Goal: Information Seeking & Learning: Learn about a topic

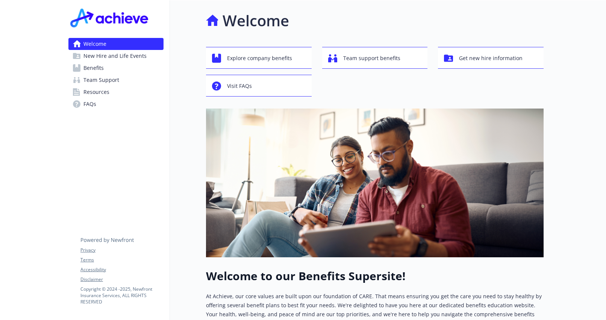
click at [97, 70] on span "Benefits" at bounding box center [93, 68] width 20 height 12
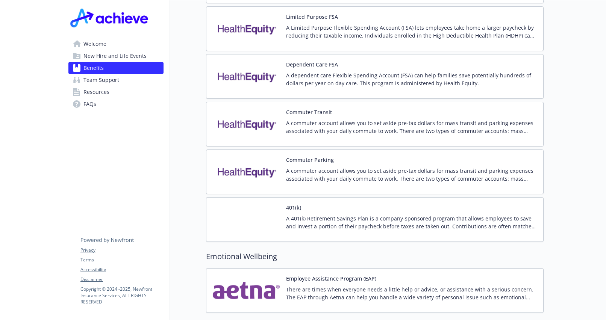
scroll to position [1161, 0]
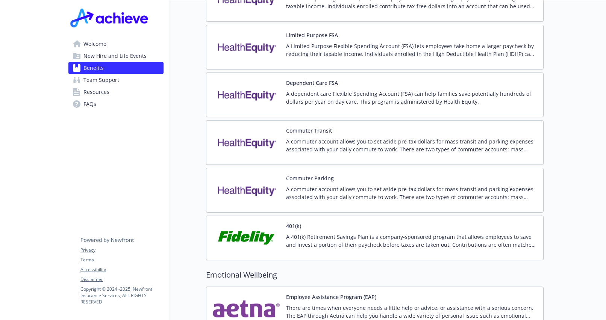
click at [95, 100] on span "FAQs" at bounding box center [89, 104] width 13 height 12
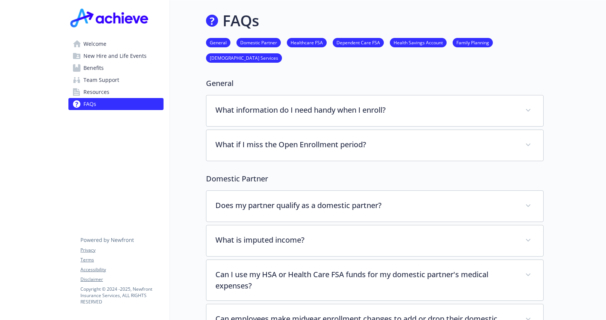
click at [104, 90] on span "Resources" at bounding box center [96, 92] width 26 height 12
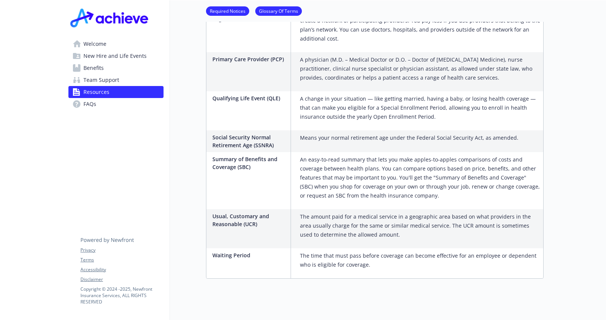
scroll to position [1382, 0]
click at [113, 77] on span "Team Support" at bounding box center [101, 80] width 36 height 12
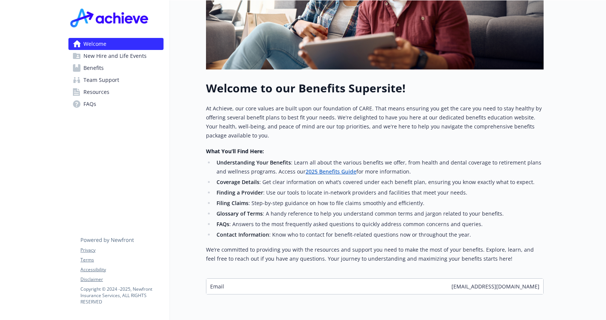
scroll to position [222, 0]
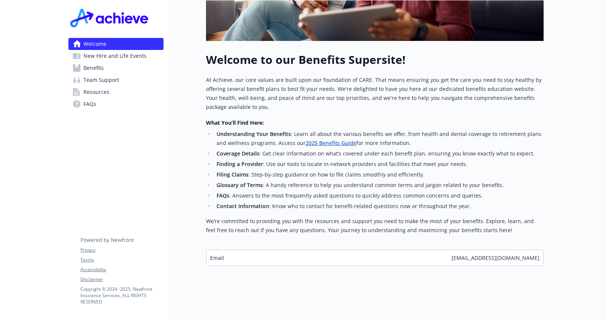
click at [306, 139] on link "2025 Benefits Guide" at bounding box center [331, 142] width 51 height 7
click at [83, 101] on link "FAQs" at bounding box center [115, 104] width 95 height 12
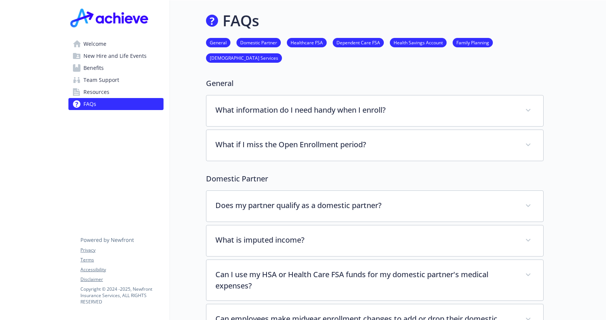
click at [91, 54] on span "New Hire and Life Events" at bounding box center [114, 56] width 63 height 12
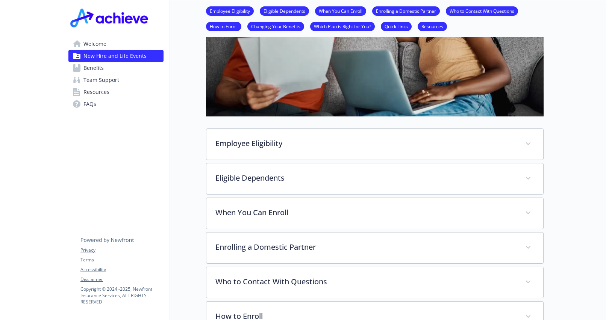
scroll to position [150, 0]
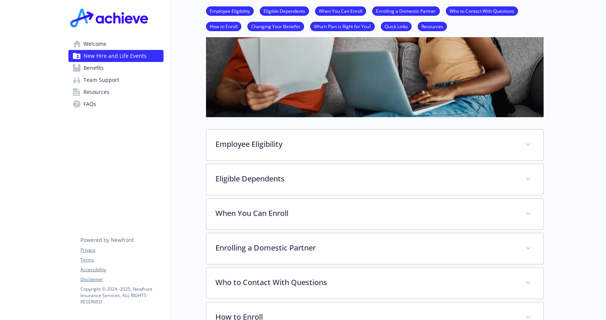
click at [99, 43] on span "Welcome" at bounding box center [94, 44] width 23 height 12
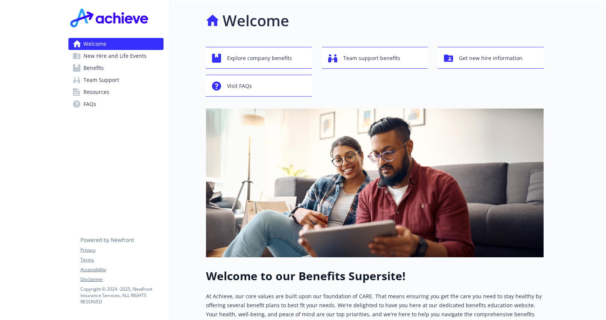
scroll to position [38, 0]
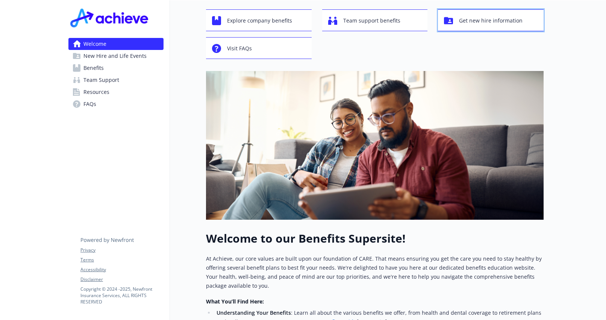
click at [489, 28] on button "Get new hire information" at bounding box center [491, 20] width 106 height 22
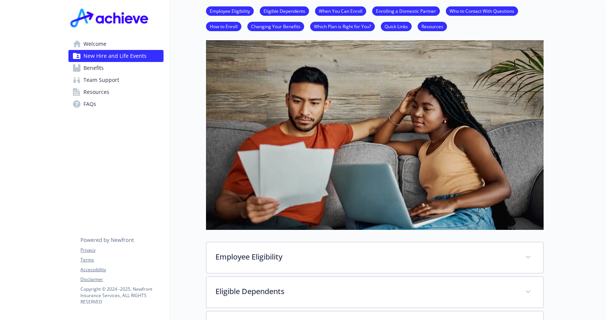
click at [406, 26] on link "Quick Links" at bounding box center [396, 26] width 31 height 7
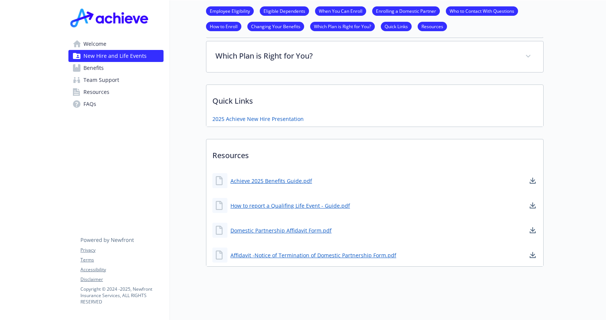
scroll to position [487, 6]
click at [276, 176] on link "Achieve 2025 Benefits Guide.pdf" at bounding box center [271, 180] width 83 height 9
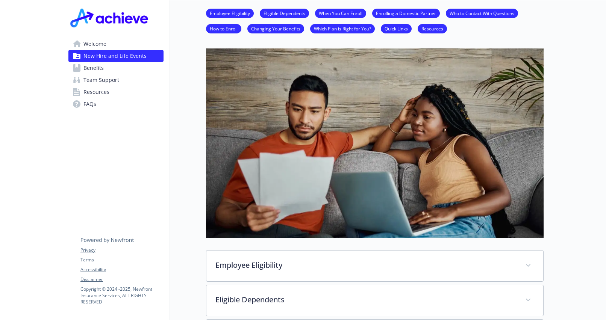
scroll to position [0, 6]
